Goal: Task Accomplishment & Management: Manage account settings

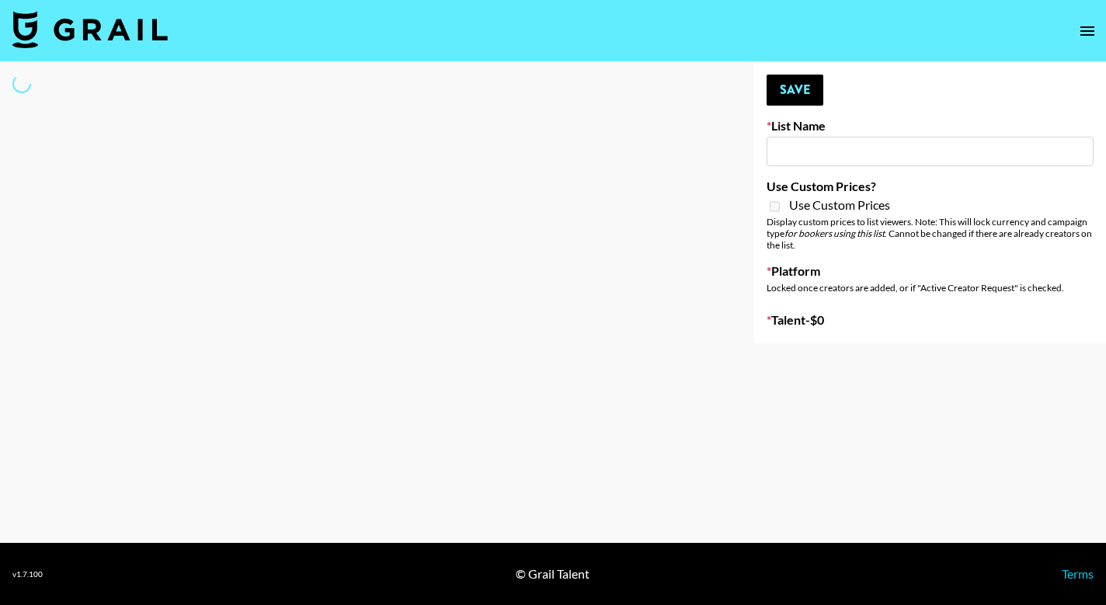
click at [865, 144] on input at bounding box center [930, 152] width 327 height 30
type input "th"
select select "Song"
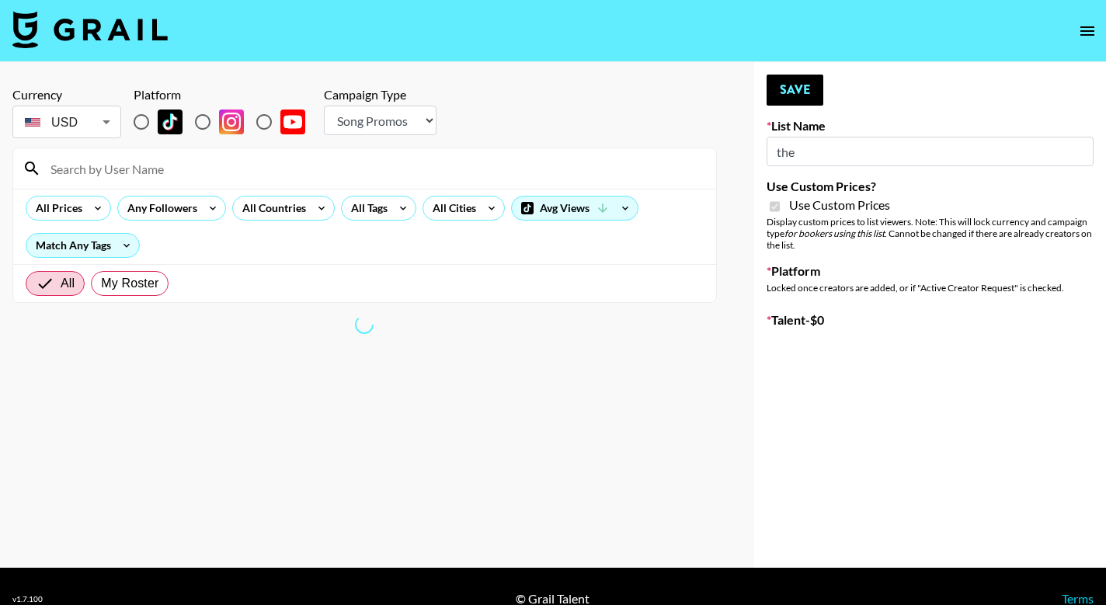
type input "Dietary Supp Brand"
checkbox input "true"
radio input "true"
select select "Brand"
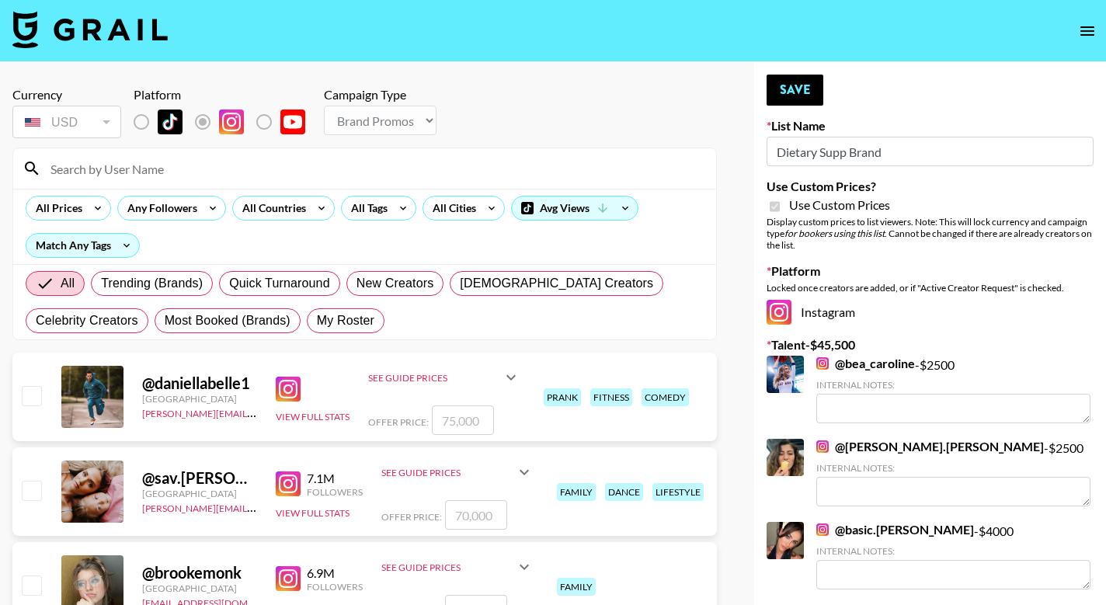
click at [315, 163] on input at bounding box center [374, 168] width 666 height 25
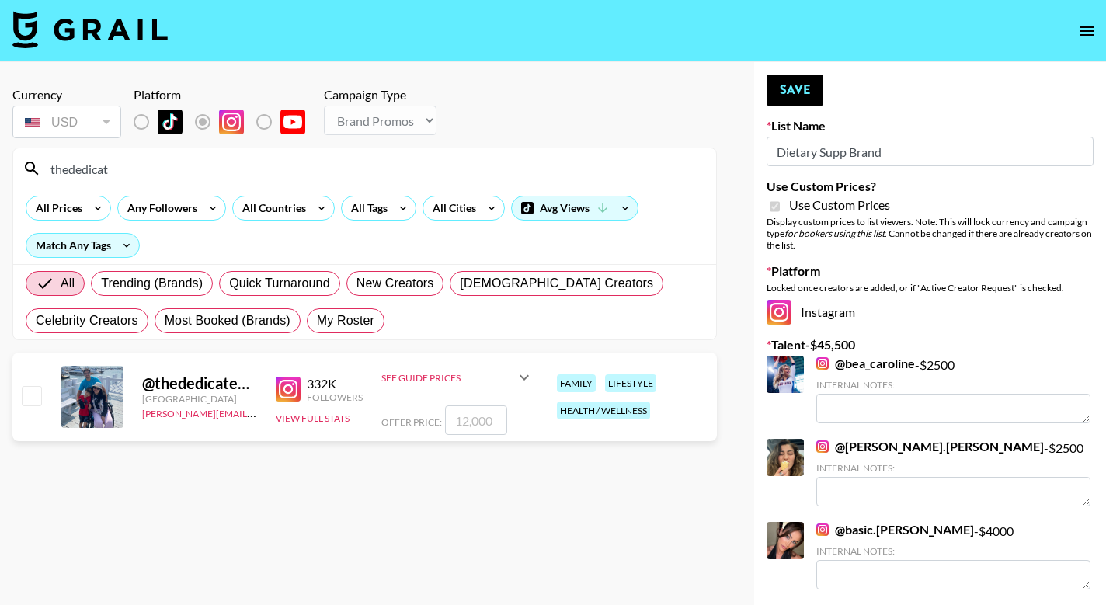
type input "thededicat"
click at [30, 399] on input "checkbox" at bounding box center [31, 395] width 19 height 19
checkbox input "true"
type input "12000"
click at [788, 88] on button "Save" at bounding box center [795, 90] width 57 height 31
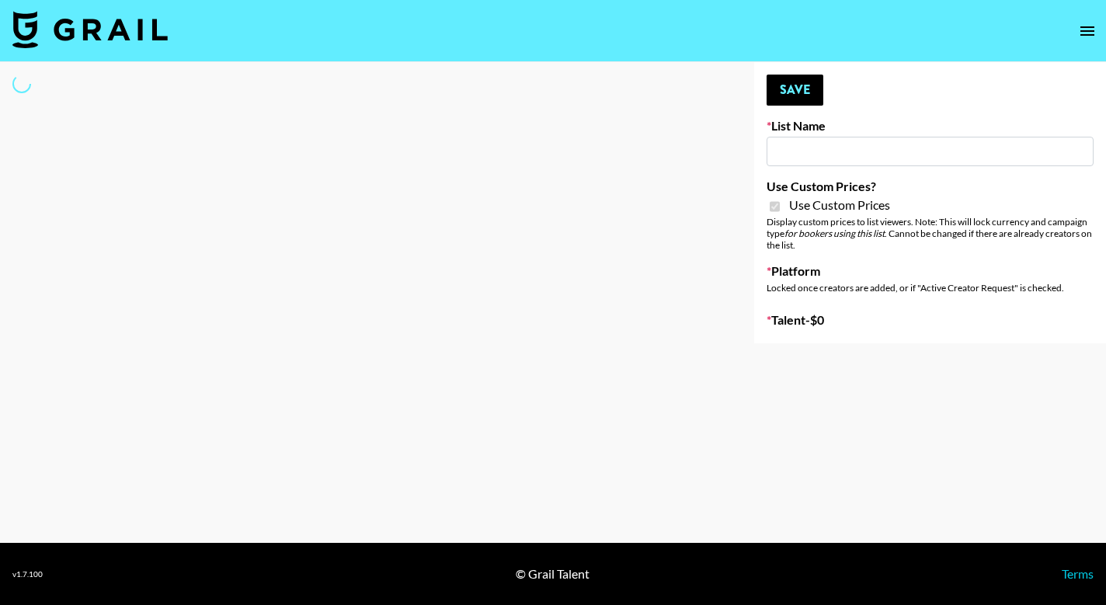
type input "Kids / Toy Accounts"
checkbox input "true"
select select "Brand"
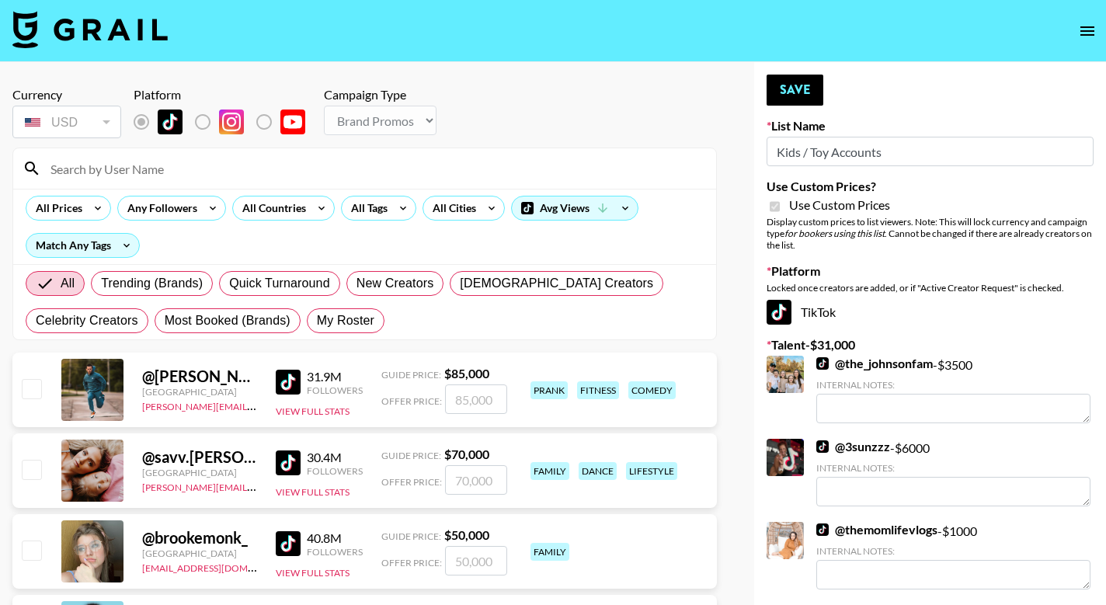
click at [279, 165] on input at bounding box center [374, 168] width 666 height 25
type input "j"
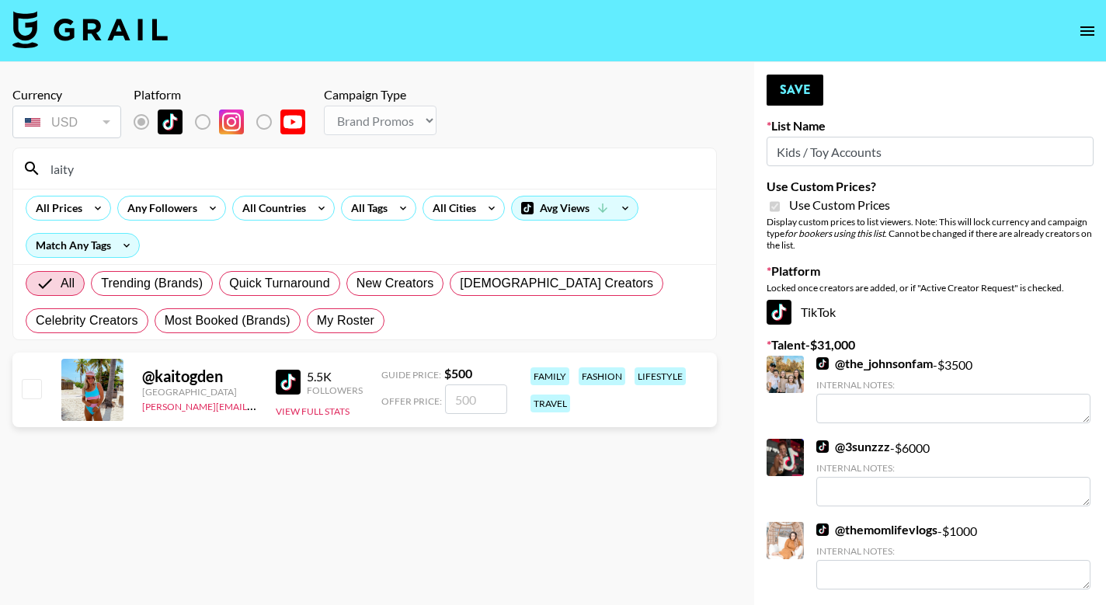
type input "laity"
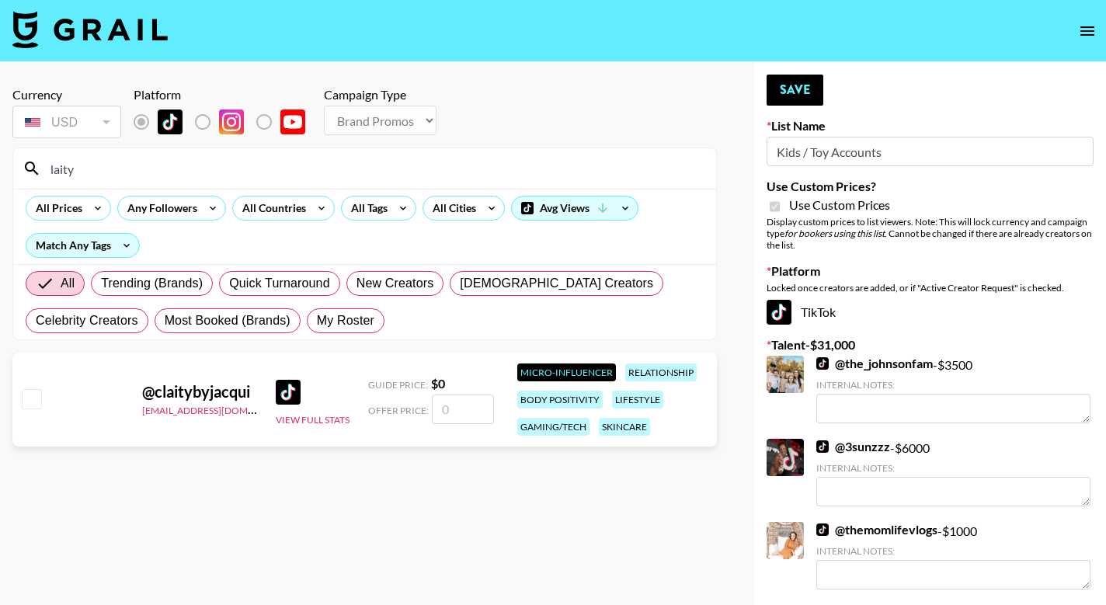
click at [30, 402] on input "checkbox" at bounding box center [31, 398] width 19 height 19
click at [466, 402] on input "number" at bounding box center [463, 410] width 62 height 30
checkbox input "true"
type input "500"
click at [683, 249] on div "All Prices Any Followers All Countries All Tags All Cities Avg Views Match Any …" at bounding box center [364, 226] width 703 height 75
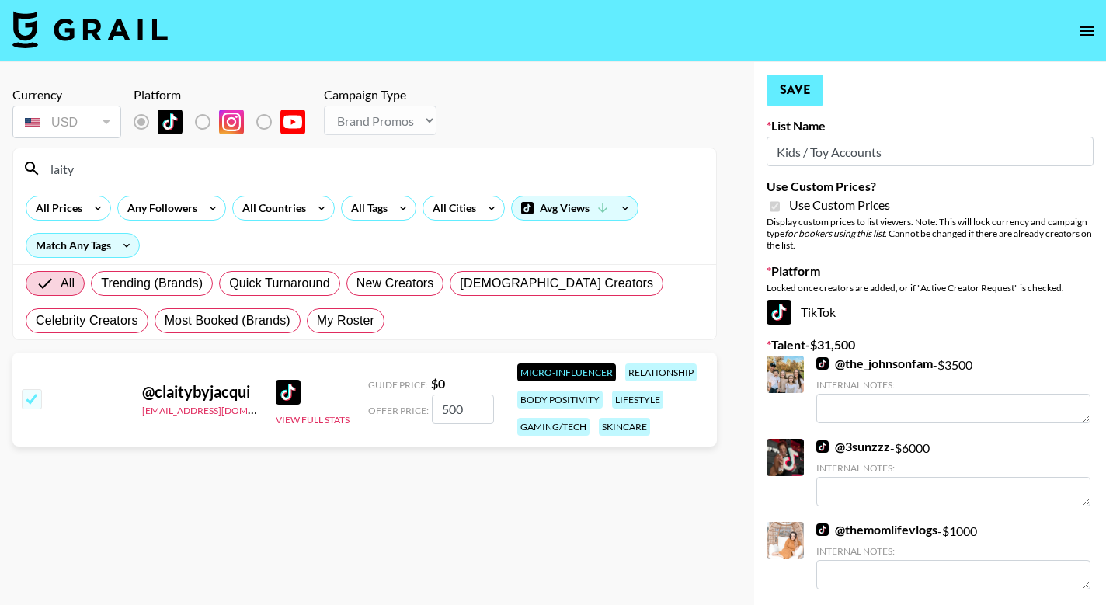
click at [798, 89] on button "Save" at bounding box center [795, 90] width 57 height 31
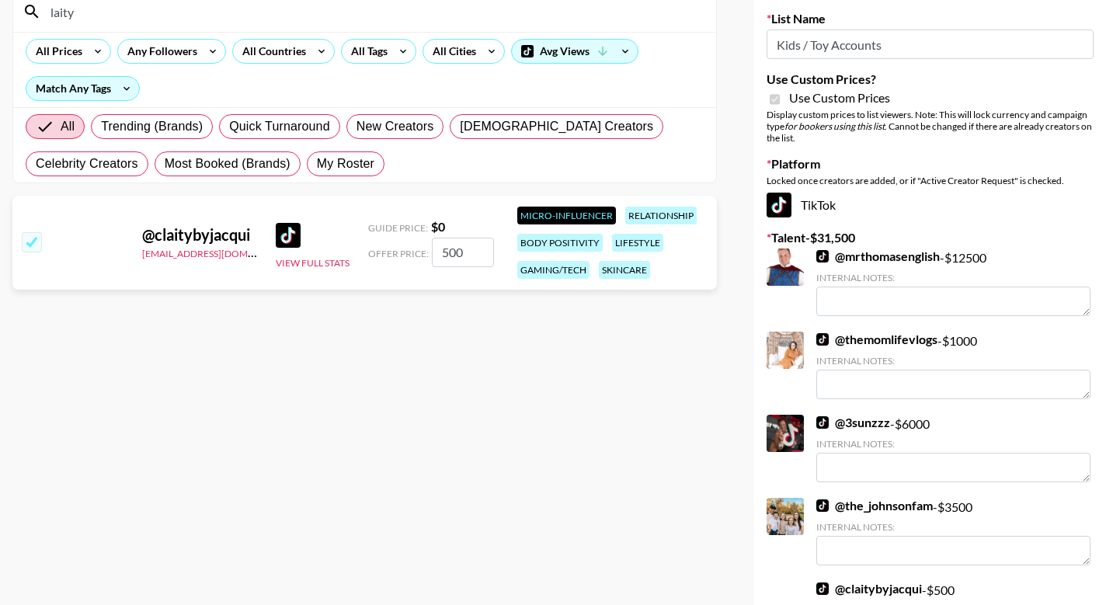
scroll to position [155, 0]
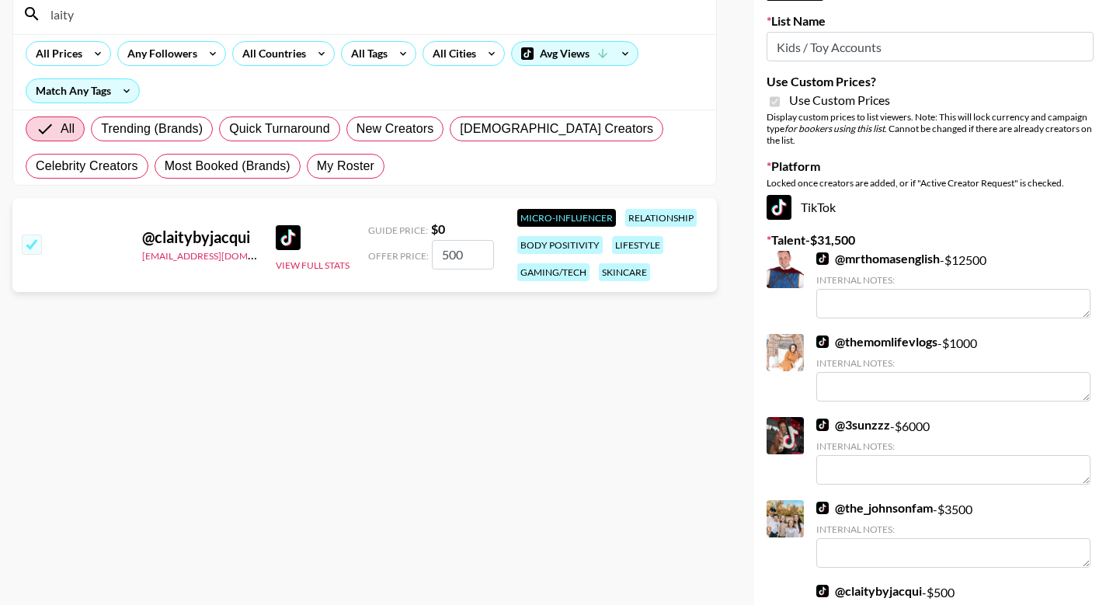
click at [39, 238] on input "checkbox" at bounding box center [31, 244] width 19 height 19
checkbox input "false"
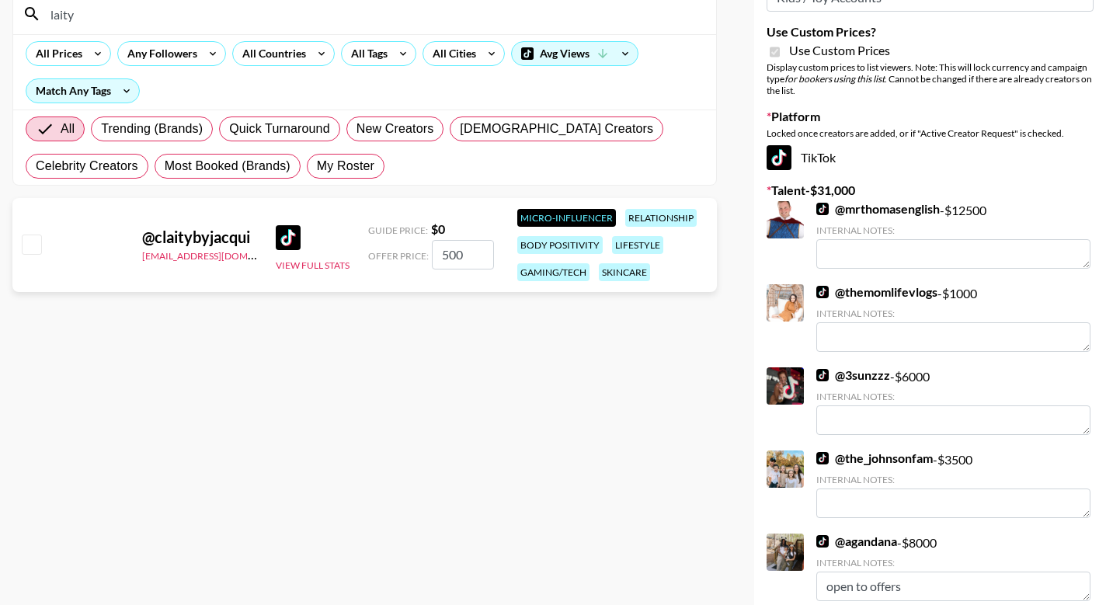
click at [125, 13] on input "laity" at bounding box center [374, 14] width 666 height 25
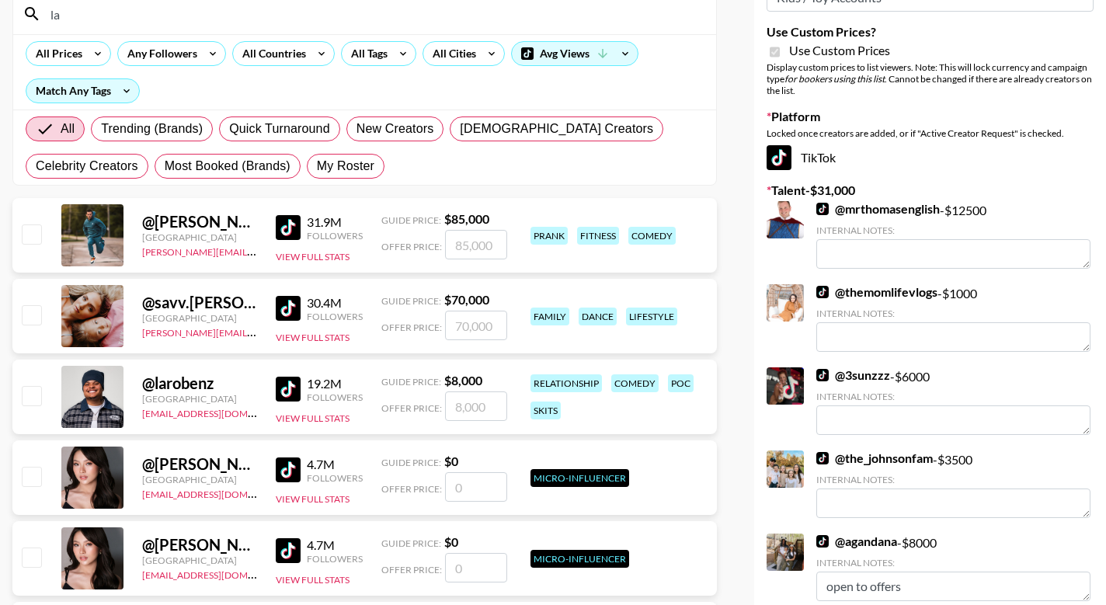
type input "l"
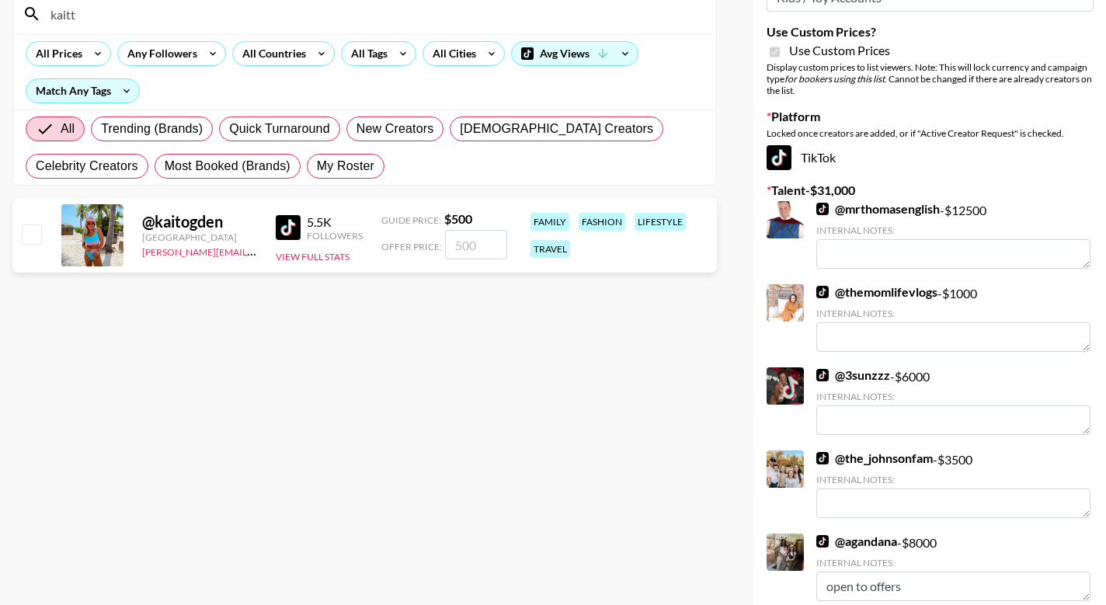
type input "kaitt"
click at [30, 229] on input "checkbox" at bounding box center [31, 233] width 19 height 19
checkbox input "true"
type input "500"
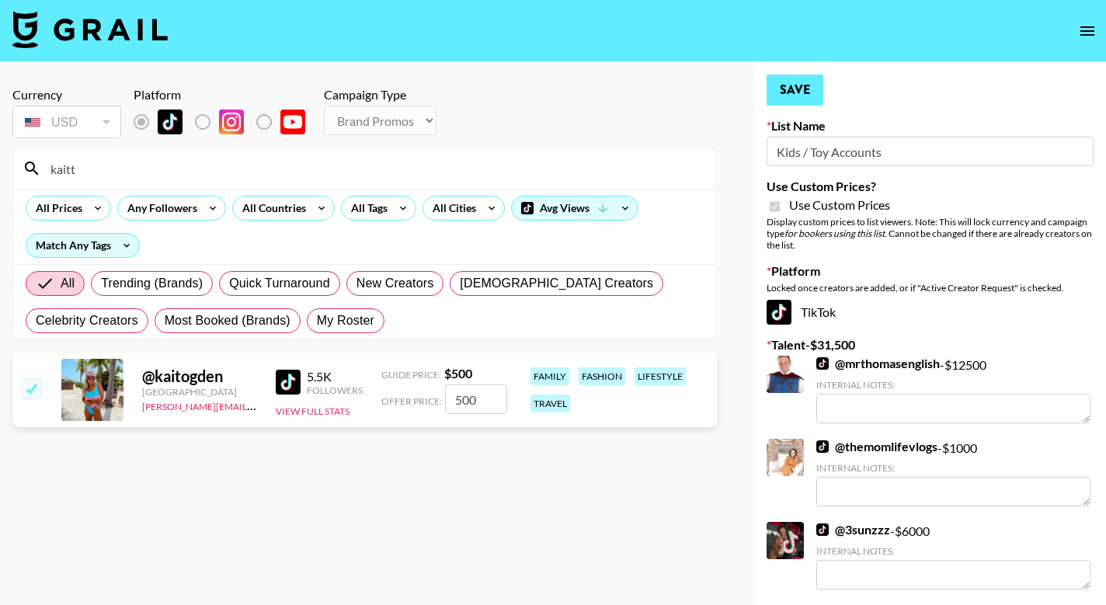
scroll to position [0, 0]
click at [795, 84] on button "Save" at bounding box center [795, 90] width 57 height 31
checkbox input "true"
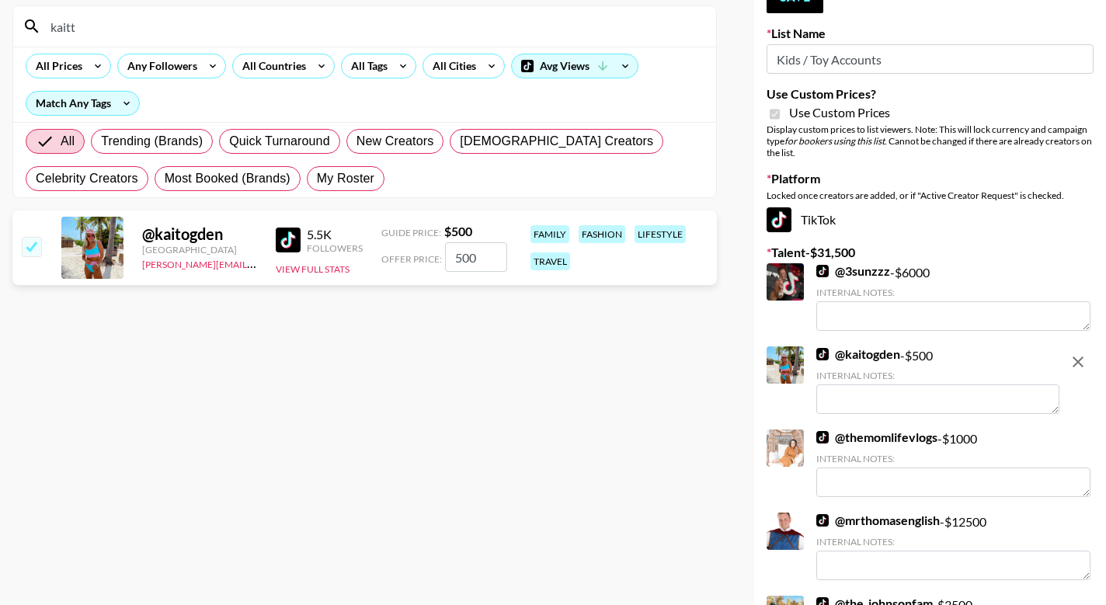
scroll to position [163, 0]
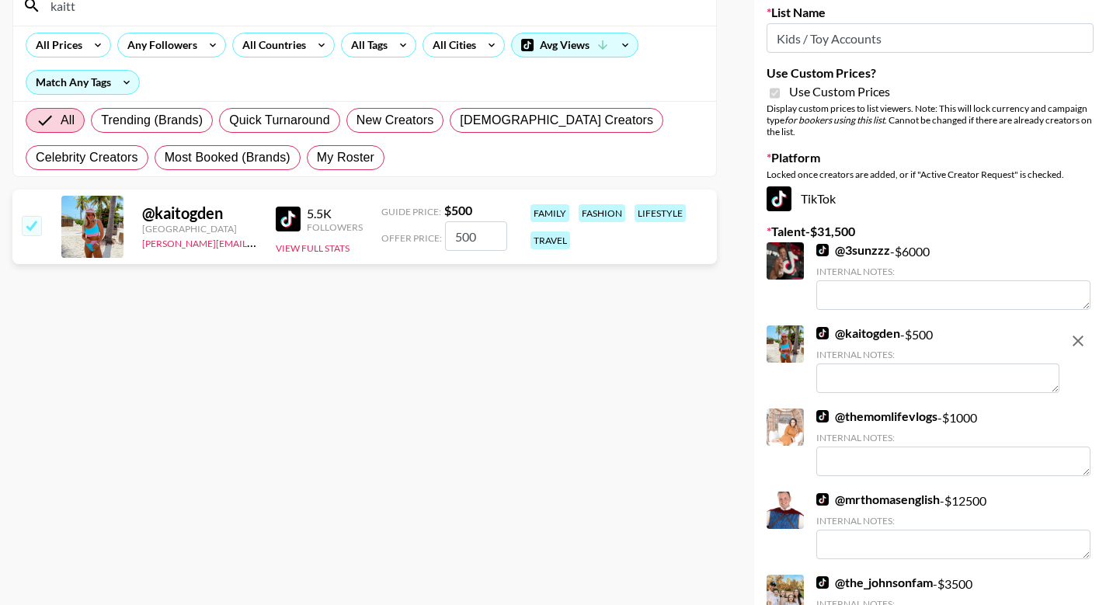
click at [929, 380] on textarea at bounding box center [937, 378] width 243 height 30
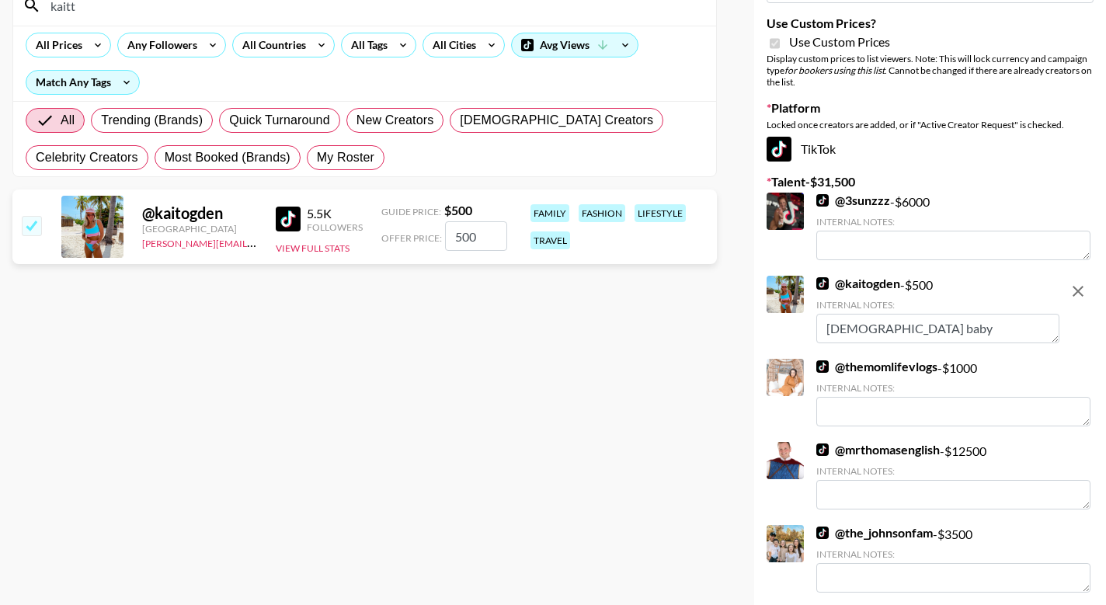
click at [826, 331] on textarea "[DEMOGRAPHIC_DATA] baby" at bounding box center [937, 329] width 243 height 30
type textarea "just had [DEMOGRAPHIC_DATA] baby"
drag, startPoint x: 936, startPoint y: 334, endPoint x: 743, endPoint y: 284, distance: 199.7
click at [743, 284] on div "Currency USD USD ​ Platform Campaign Type Choose Type... Song Promos Brand Prom…" at bounding box center [553, 301] width 1106 height 805
